Goal: Find specific page/section: Find specific page/section

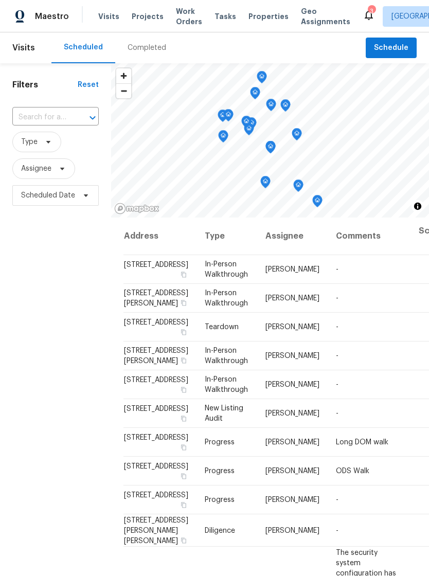
click at [254, 13] on span "Properties" at bounding box center [268, 16] width 40 height 10
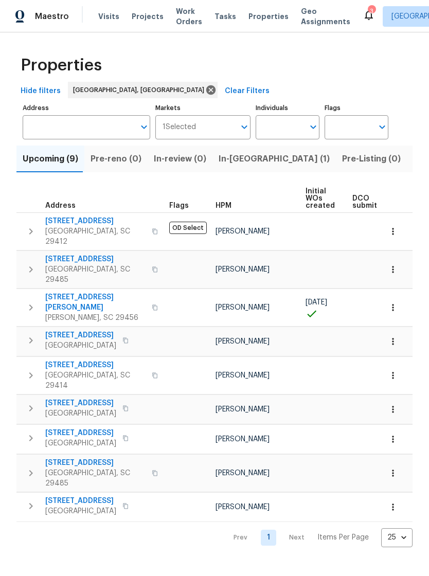
click at [393, 364] on button "button" at bounding box center [392, 375] width 23 height 23
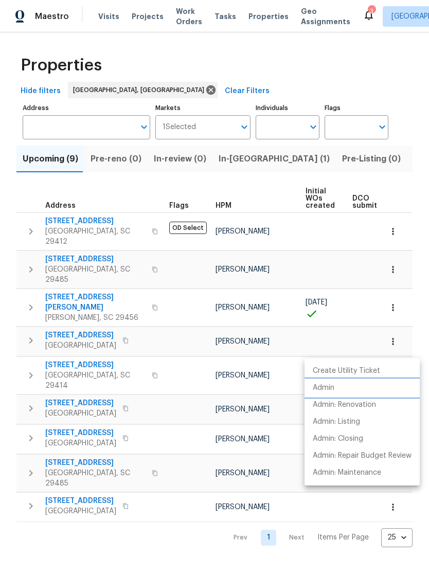
click at [326, 388] on p "Admin" at bounding box center [324, 387] width 22 height 11
